Goal: Task Accomplishment & Management: Manage account settings

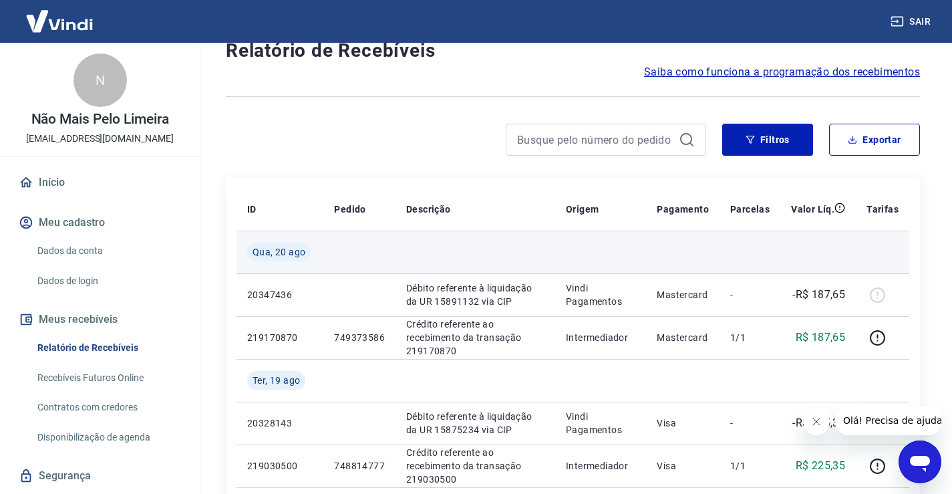
scroll to position [67, 0]
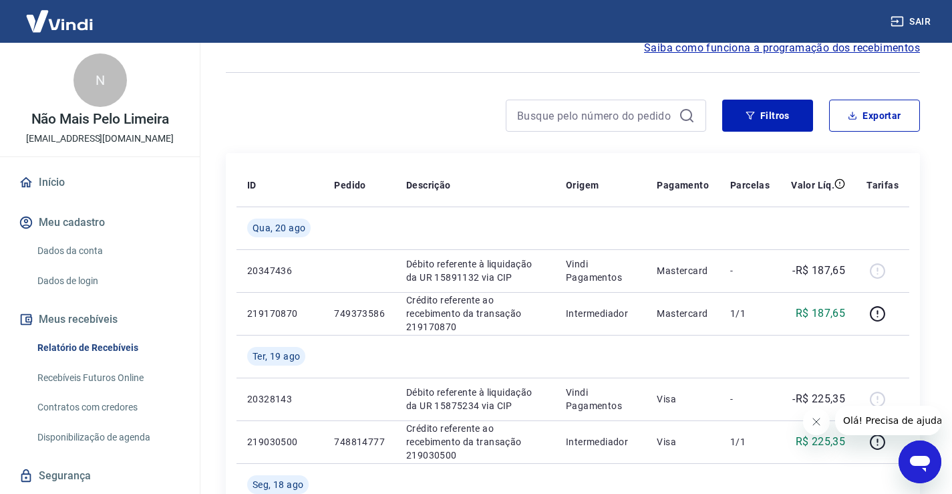
click at [920, 19] on button "Sair" at bounding box center [912, 21] width 48 height 25
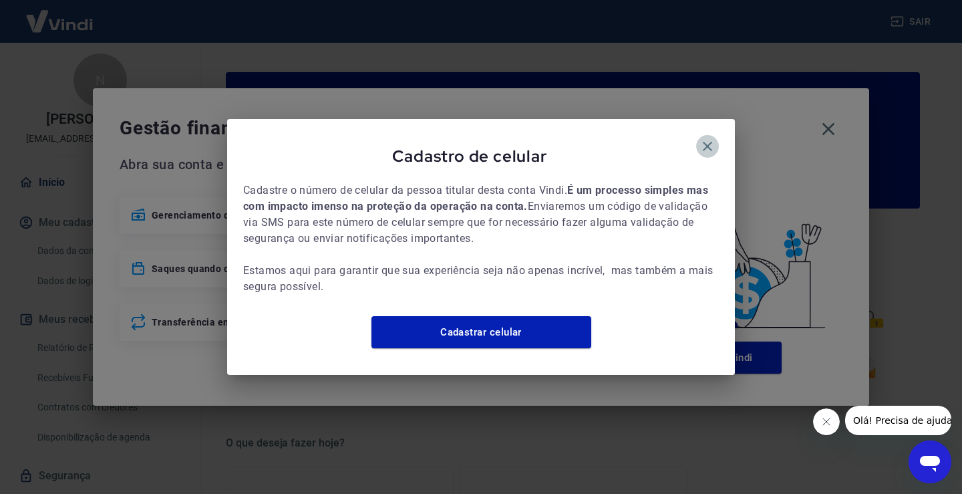
click at [706, 142] on icon "button" at bounding box center [707, 146] width 9 height 9
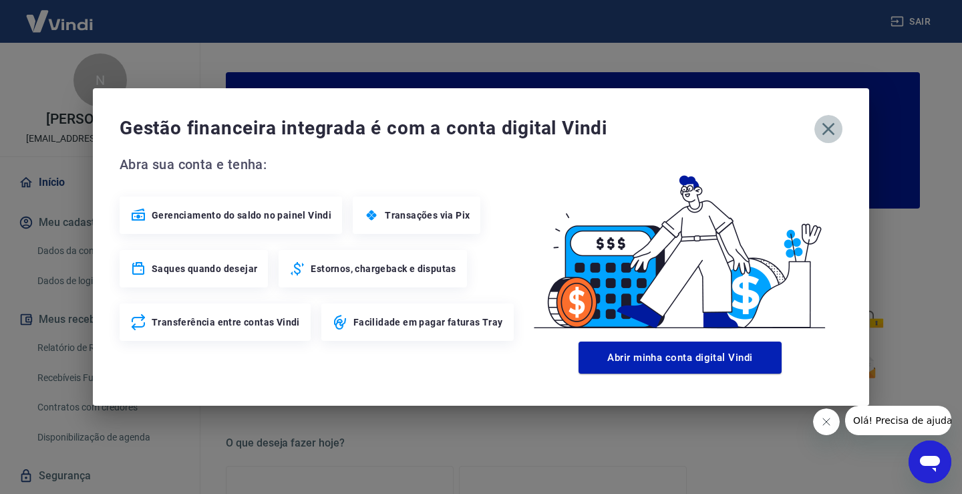
click at [825, 127] on icon "button" at bounding box center [828, 129] width 13 height 13
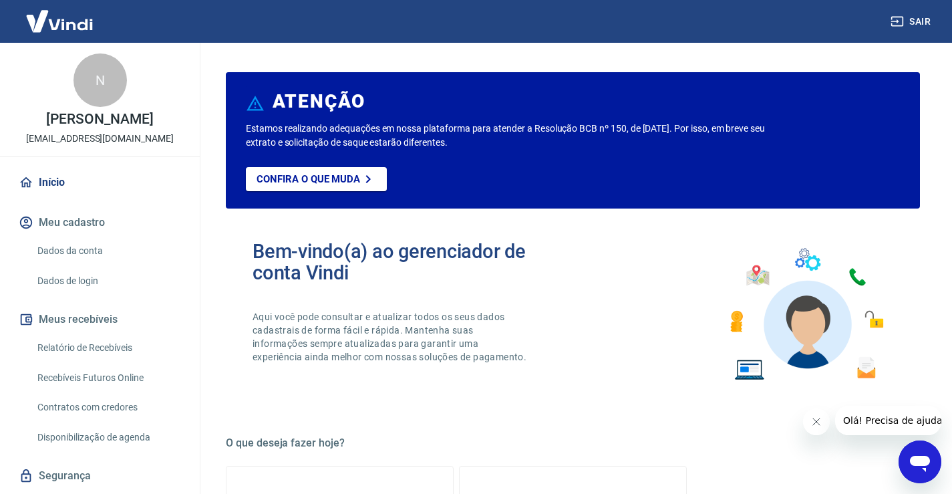
click at [113, 357] on link "Relatório de Recebíveis" at bounding box center [108, 347] width 152 height 27
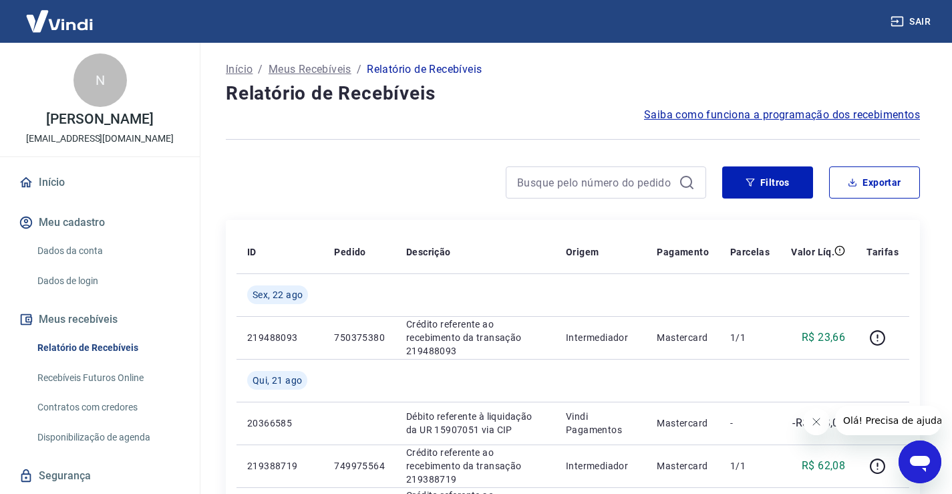
click at [928, 23] on button "Sair" at bounding box center [912, 21] width 48 height 25
